Goal: Find specific page/section: Find specific page/section

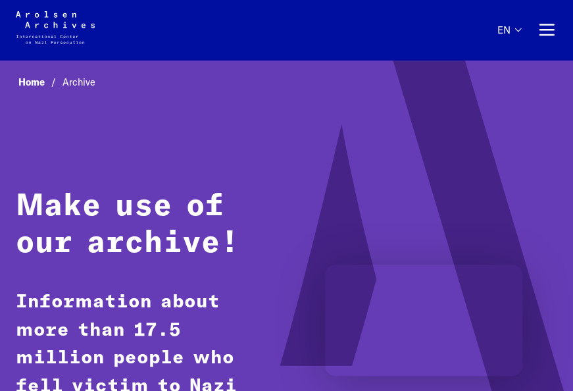
click at [418, 379] on icon at bounding box center [419, 306] width 396 height 498
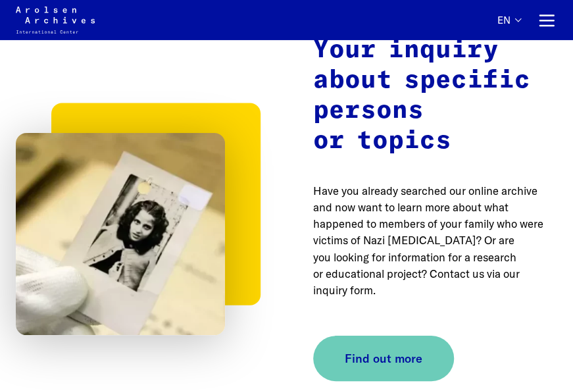
scroll to position [1658, 0]
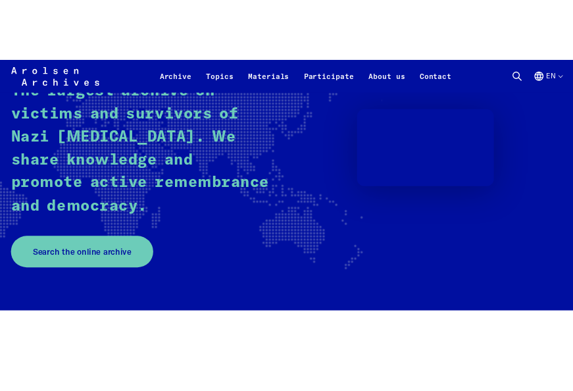
scroll to position [237, 0]
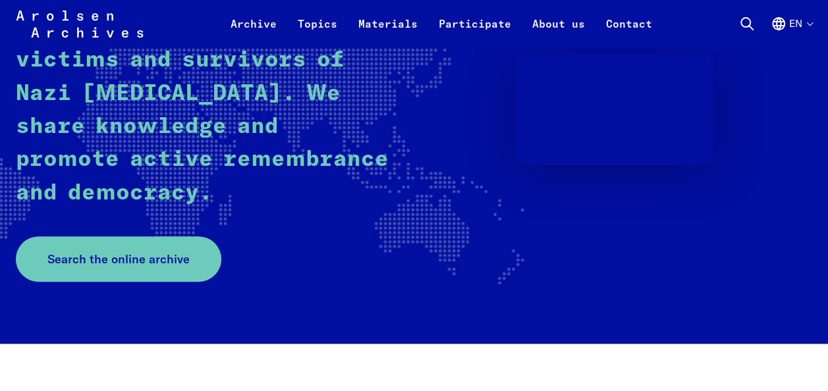
click at [153, 258] on span "Search the online archive" at bounding box center [113, 259] width 142 height 18
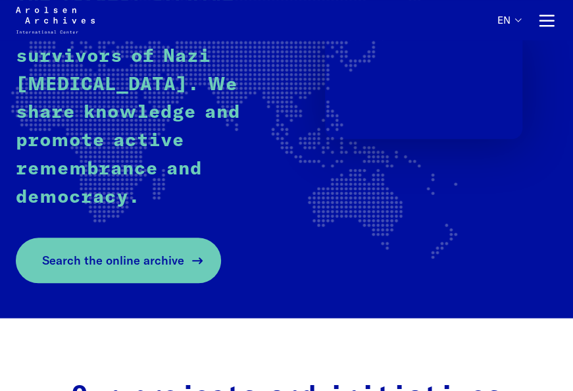
scroll to position [219, 0]
